Goal: Task Accomplishment & Management: Manage account settings

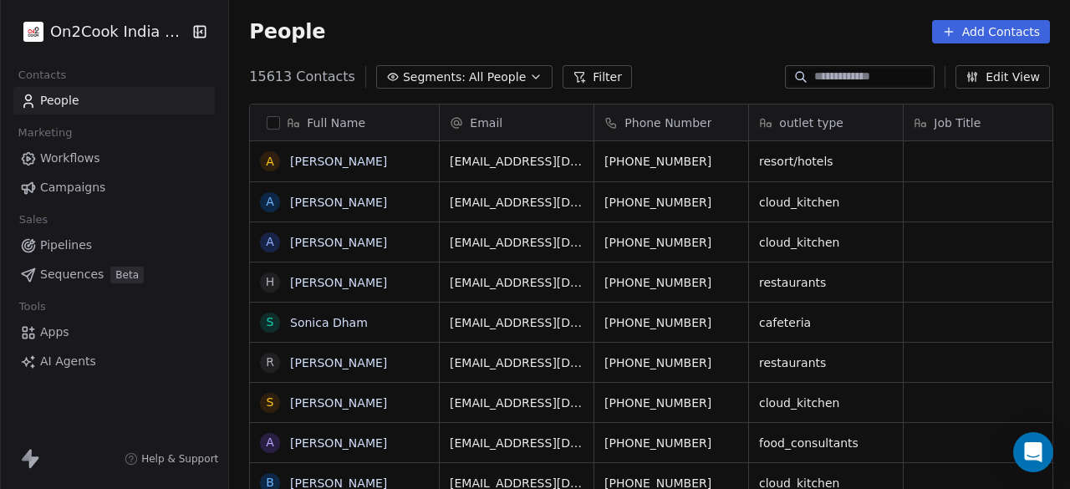
scroll to position [417, 831]
click at [438, 75] on span "Segments:" at bounding box center [434, 78] width 63 height 18
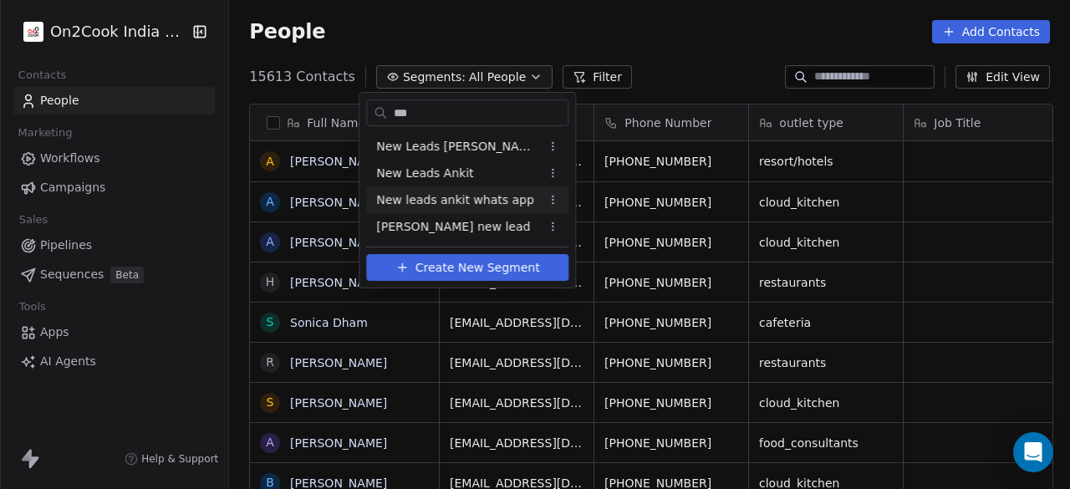
type input "***"
click at [446, 205] on span "New leads ankit whats app" at bounding box center [455, 200] width 158 height 18
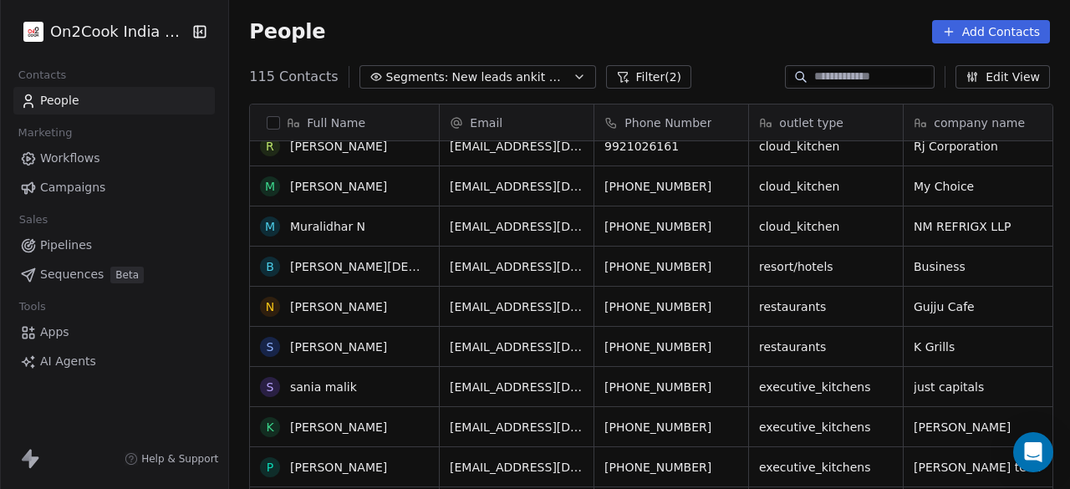
scroll to position [418, 0]
click at [359, 65] on button "Segments: New leads ankit whats app" at bounding box center [477, 76] width 237 height 23
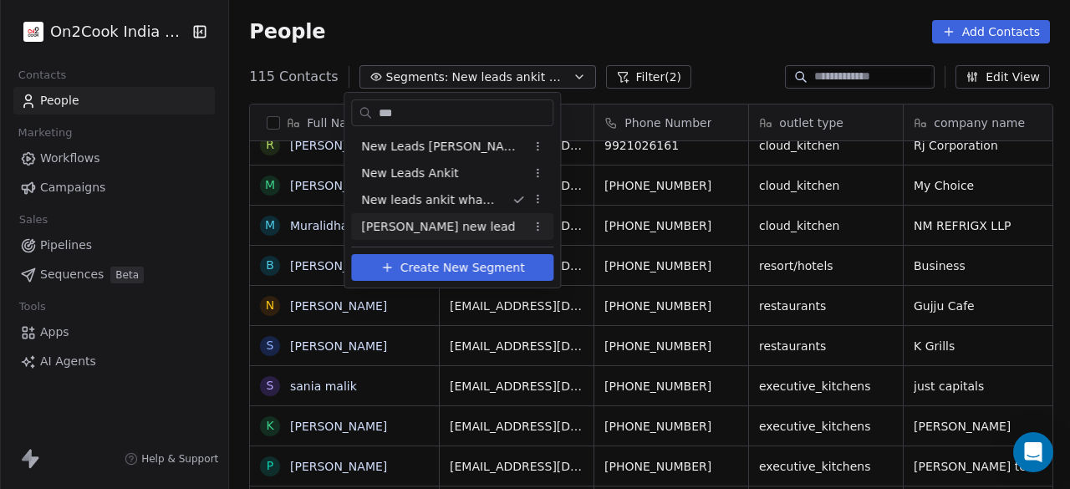
scroll to position [417, 831]
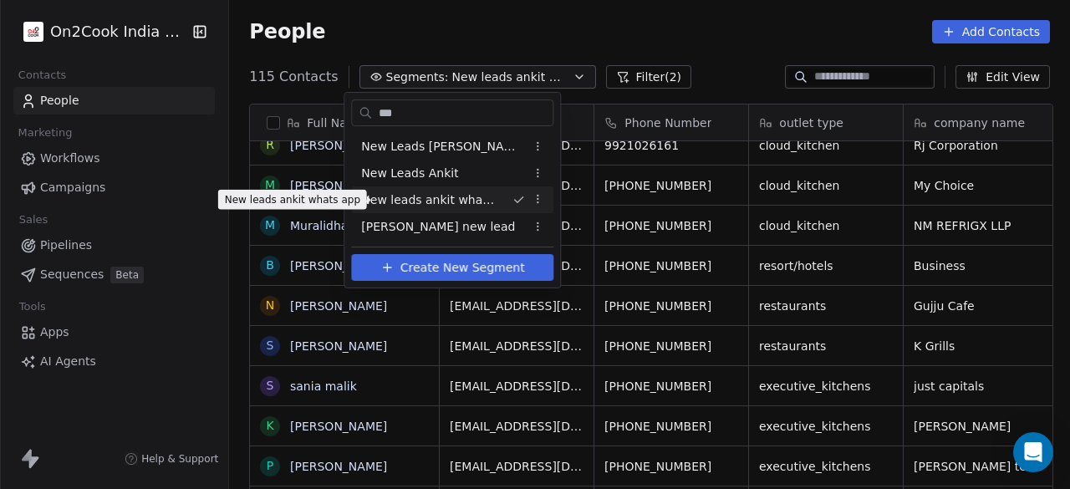
click at [468, 192] on span "New leads ankit whats app" at bounding box center [429, 200] width 137 height 18
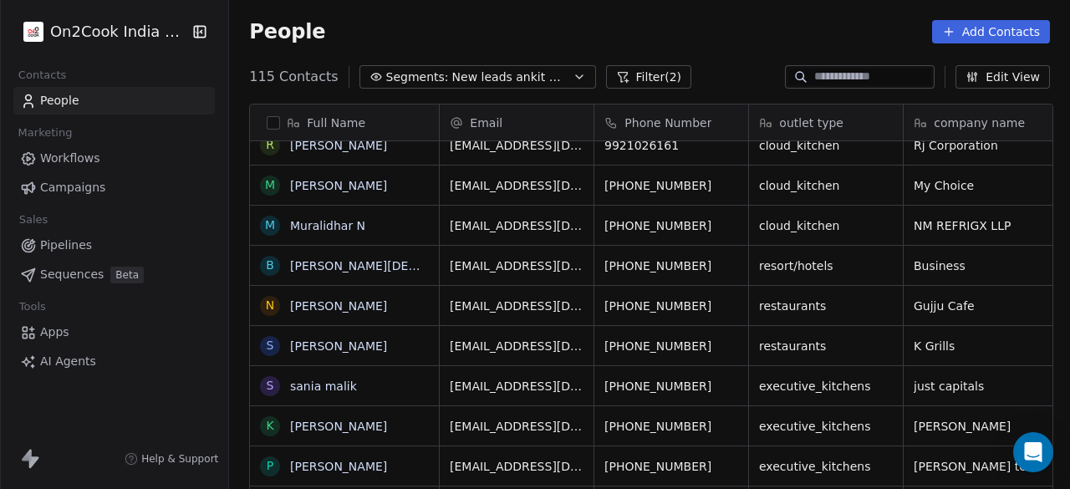
click at [607, 23] on div "People Add Contacts" at bounding box center [649, 31] width 801 height 23
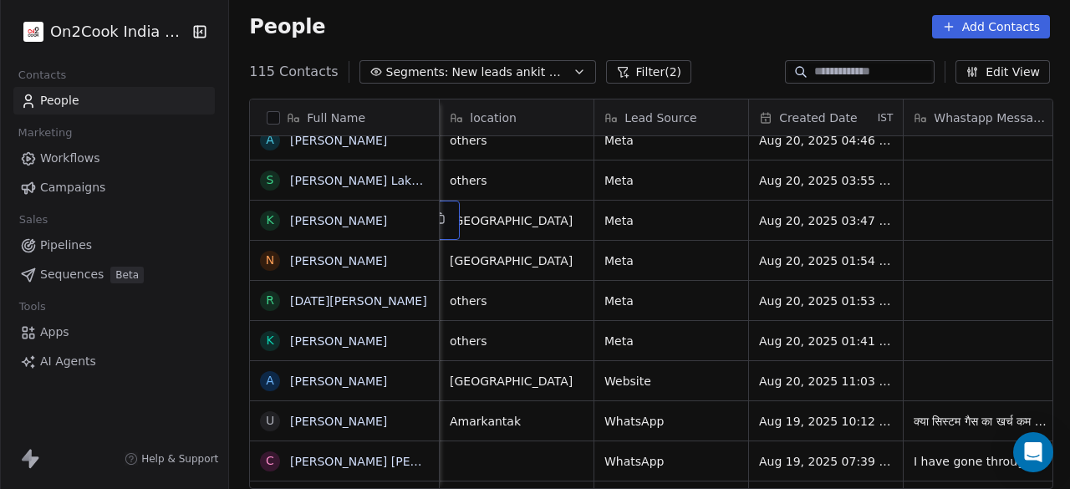
scroll to position [0, 464]
